Goal: Check status: Check status

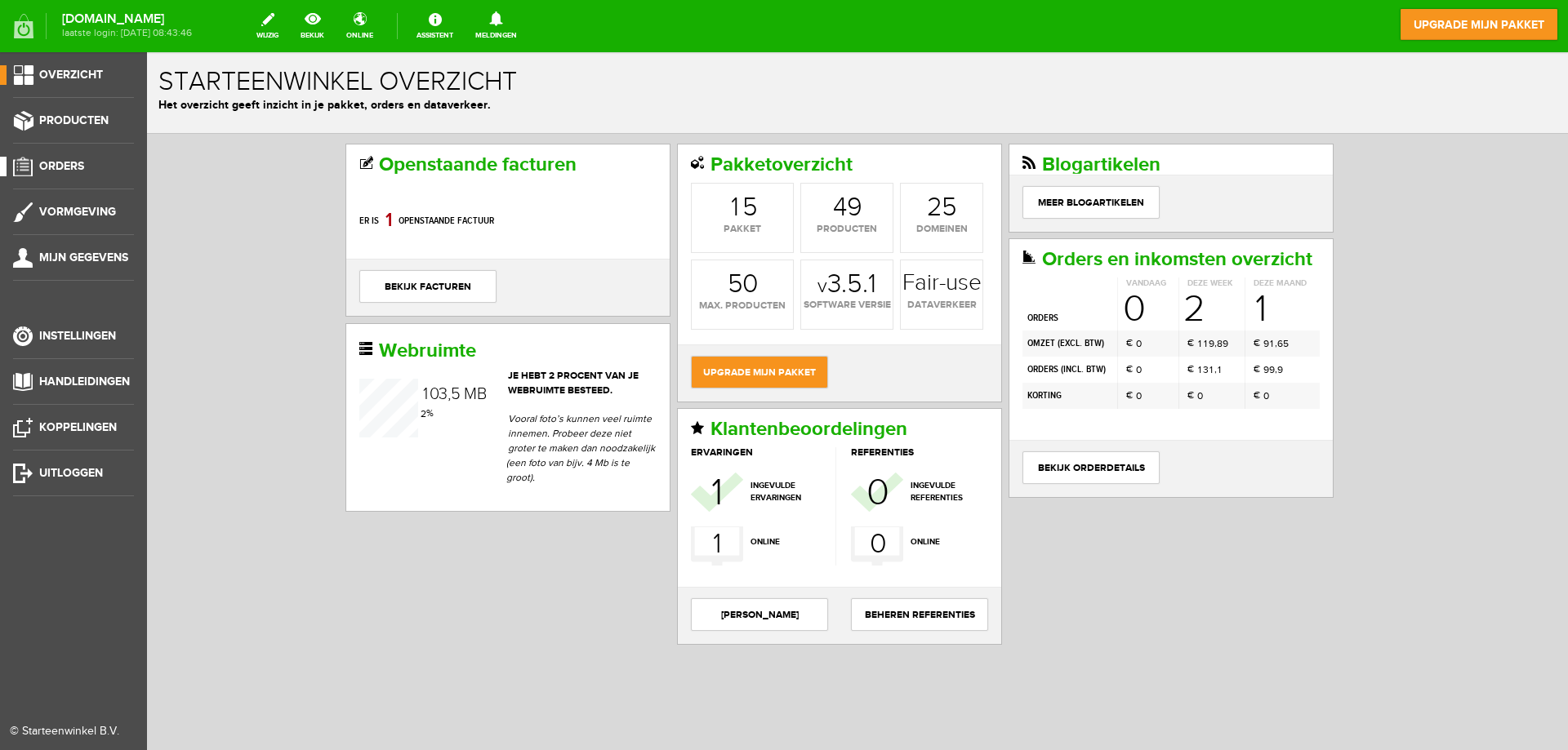
click at [45, 173] on link "Orders" at bounding box center [66, 167] width 134 height 20
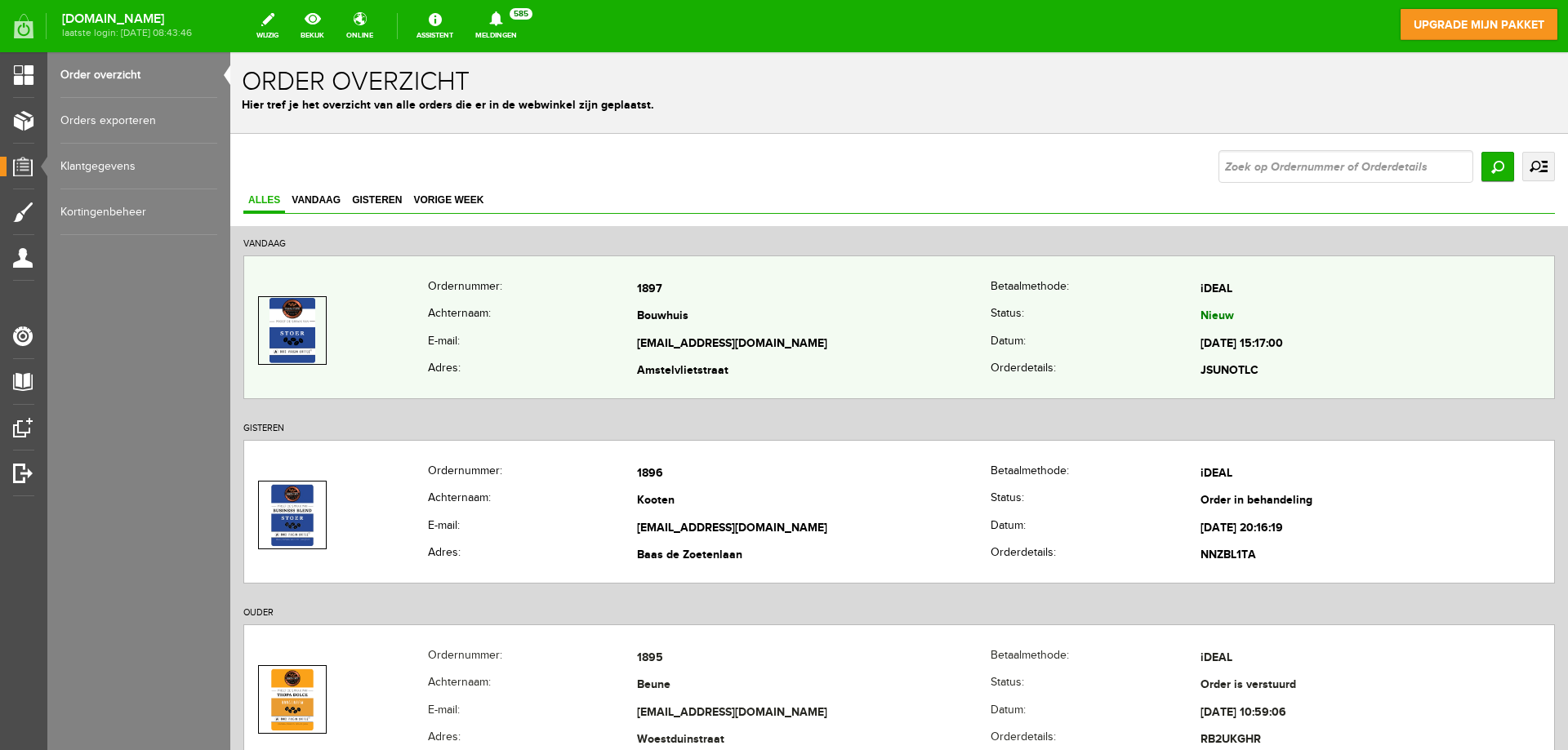
click at [784, 324] on td "Bouwhuis" at bounding box center [813, 317] width 353 height 28
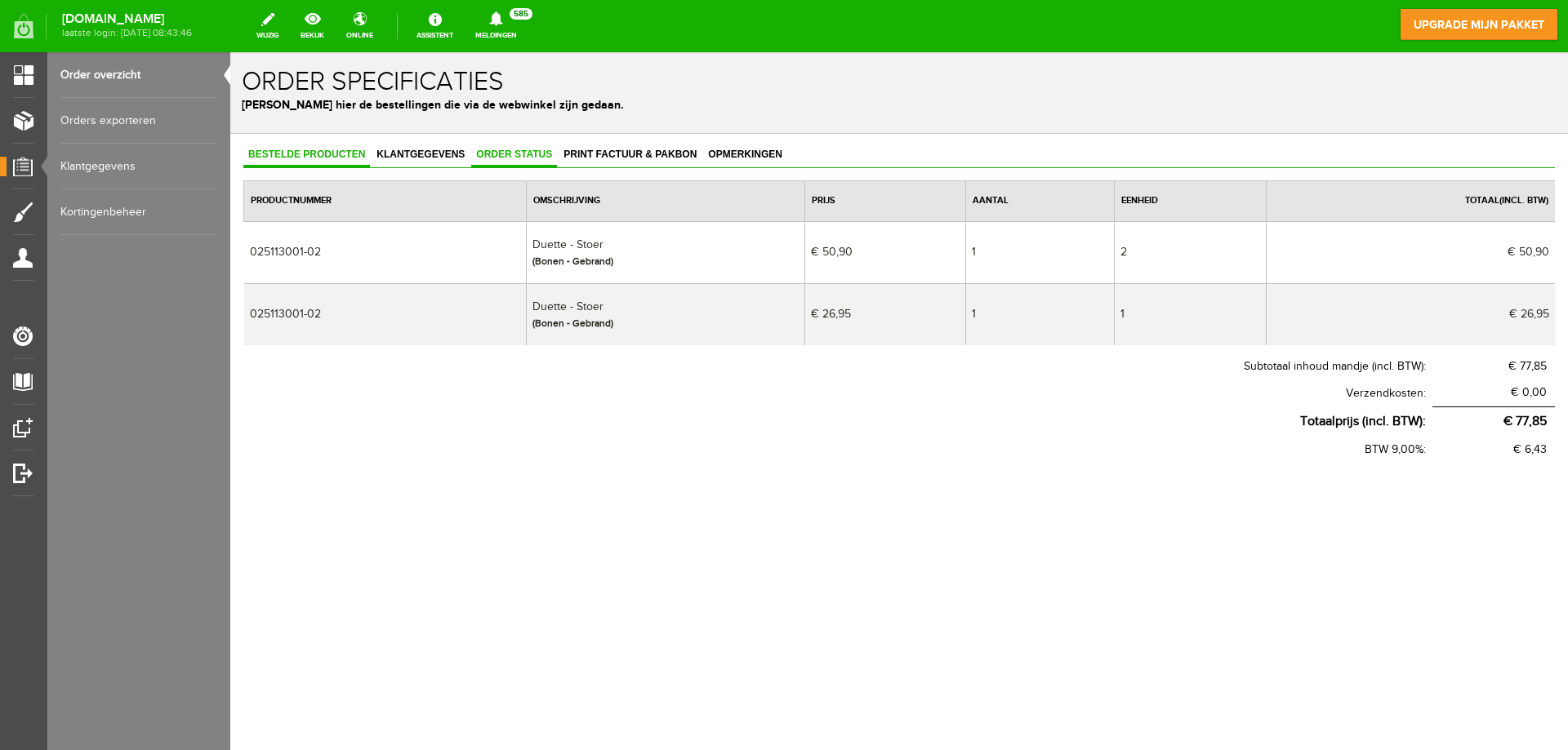
click at [512, 156] on span "Order status" at bounding box center [514, 154] width 86 height 12
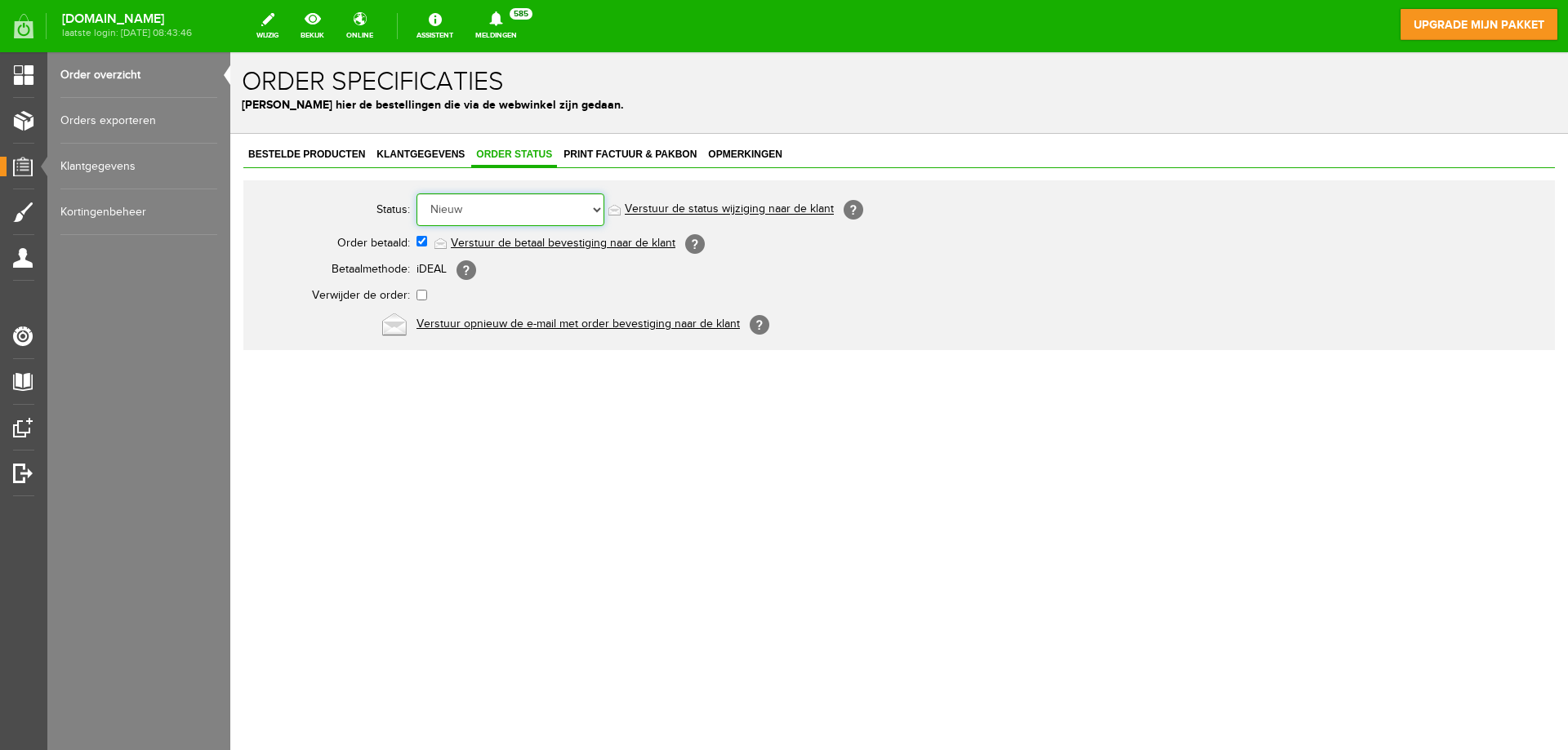
click at [509, 202] on select "Order niet afgerond Nieuw Order in behandeling Wacht op leverancier Wacht op be…" at bounding box center [509, 210] width 187 height 32
select select "2"
click at [416, 194] on select "Order niet afgerond Nieuw Order in behandeling Wacht op leverancier Wacht op be…" at bounding box center [509, 210] width 187 height 32
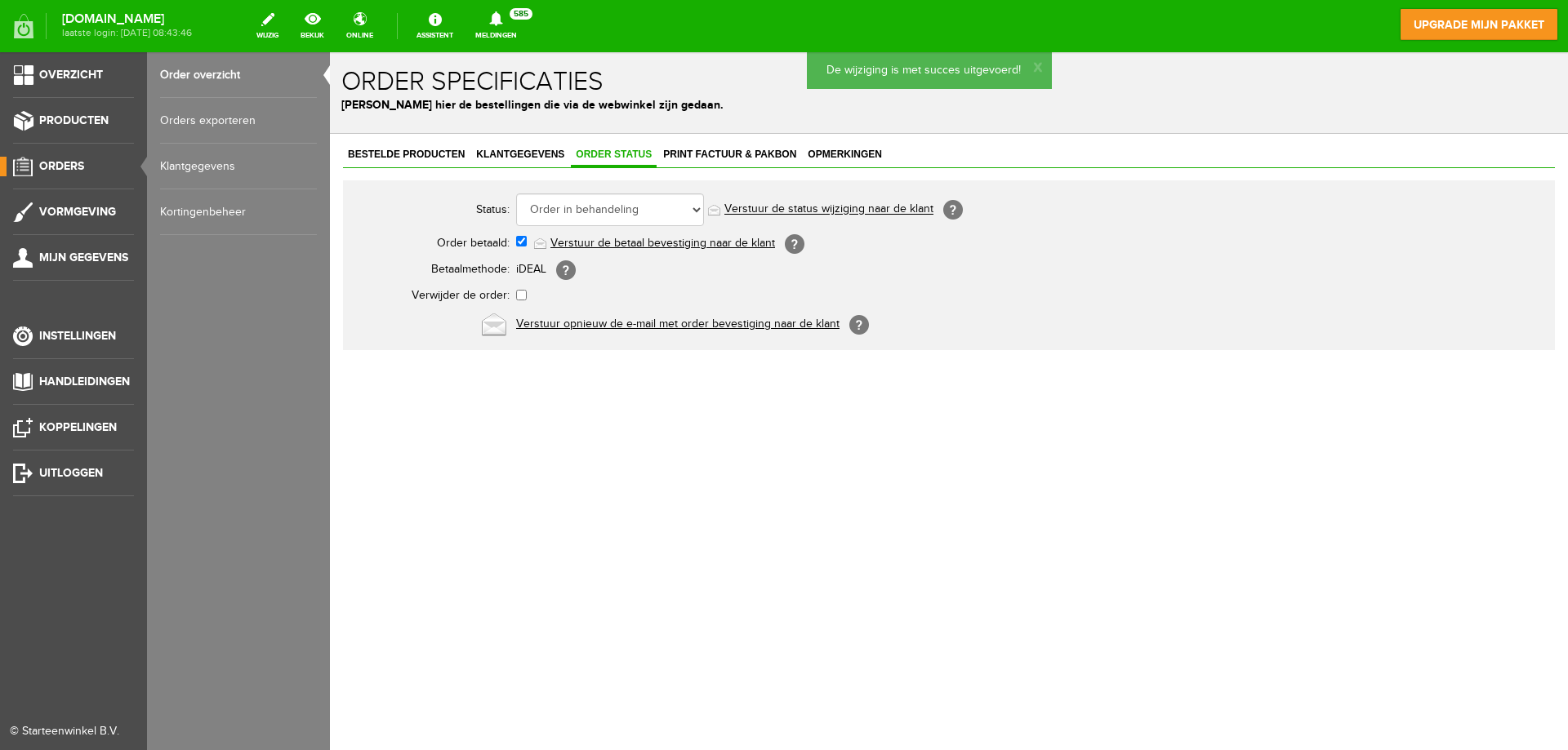
click at [48, 163] on span "Orders" at bounding box center [62, 166] width 45 height 13
